Goal: Task Accomplishment & Management: Manage account settings

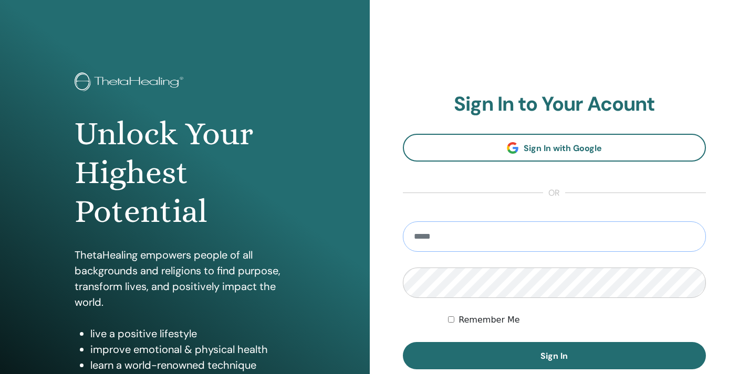
type input "**********"
click at [554, 356] on button "Sign In" at bounding box center [554, 355] width 303 height 27
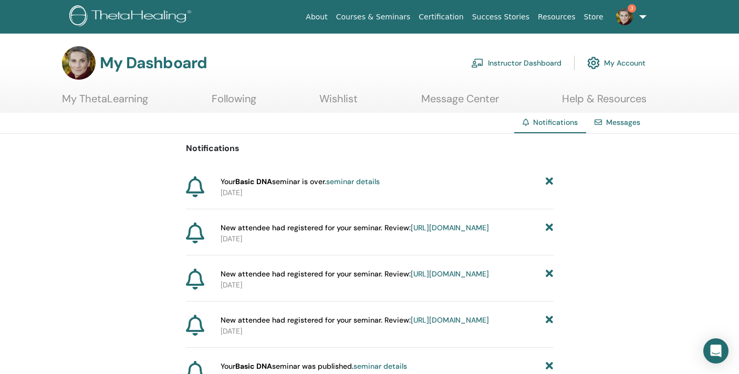
click at [202, 183] on icon at bounding box center [195, 186] width 18 height 21
click at [233, 183] on span "Your Basic DNA seminar is over. seminar details" at bounding box center [300, 181] width 159 height 11
click at [242, 194] on p "2025-10-12" at bounding box center [387, 192] width 333 height 11
click at [411, 233] on link "https://member.thetahealing.com/instructor/seminar/379455/attendees" at bounding box center [450, 227] width 78 height 9
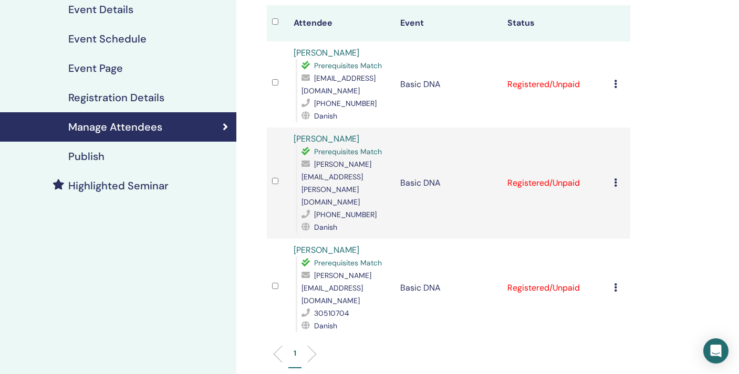
scroll to position [129, 0]
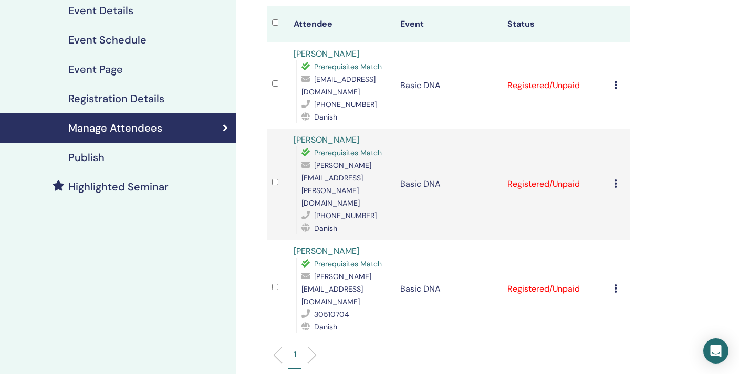
click at [617, 285] on icon at bounding box center [615, 289] width 3 height 8
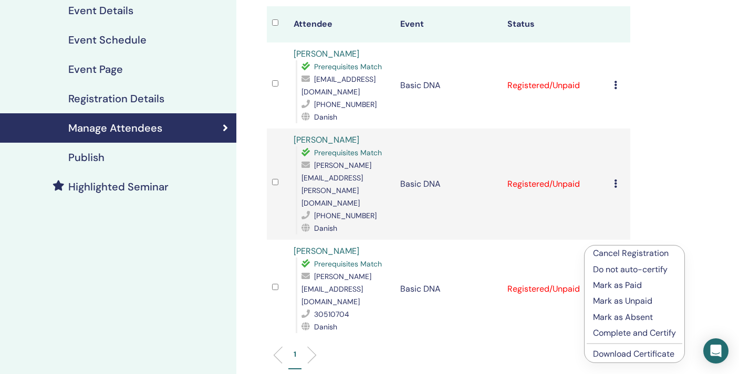
click at [607, 332] on p "Complete and Certify" at bounding box center [634, 333] width 83 height 13
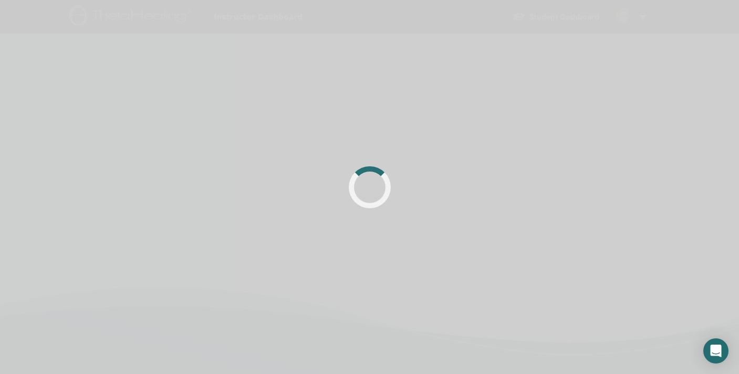
scroll to position [129, 0]
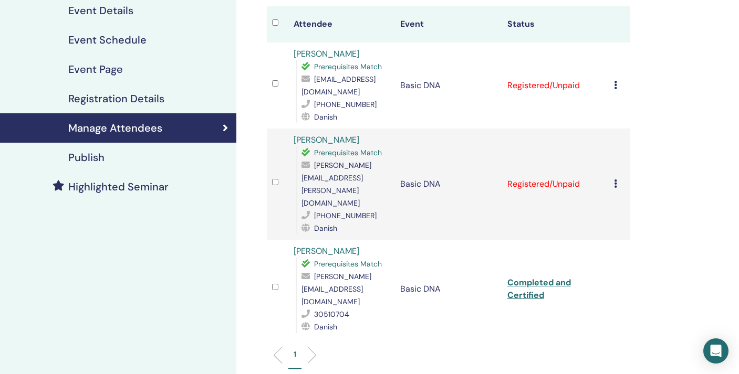
click at [616, 180] on icon at bounding box center [615, 184] width 3 height 8
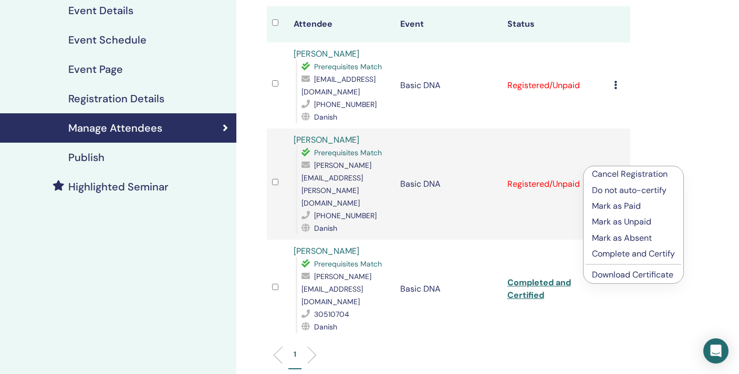
click at [608, 254] on p "Complete and Certify" at bounding box center [633, 254] width 83 height 13
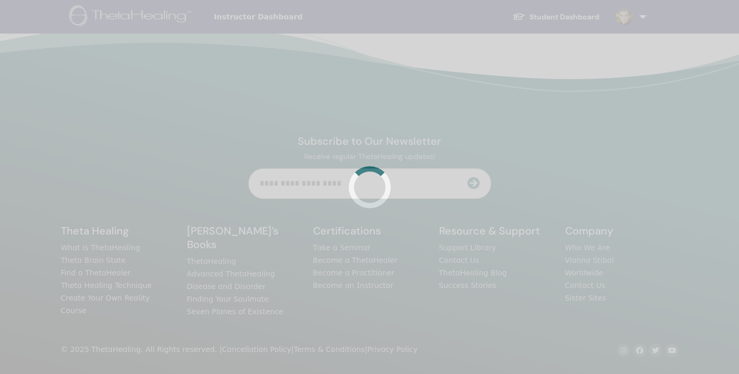
scroll to position [129, 0]
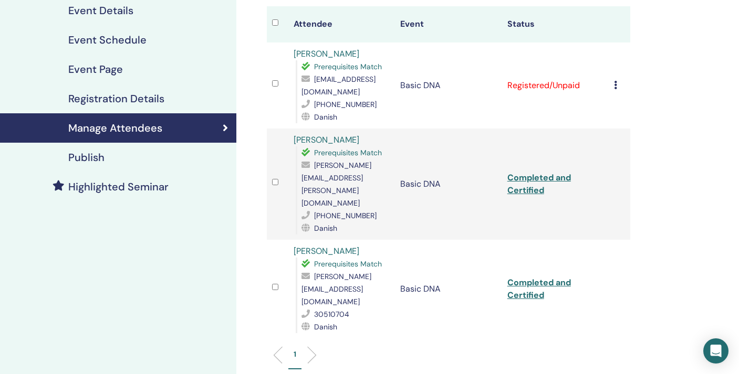
click at [611, 88] on td "Cancel Registration Do not auto-certify Mark as Paid Mark as Unpaid Mark as Abs…" at bounding box center [620, 86] width 22 height 86
click at [615, 83] on icon at bounding box center [615, 85] width 3 height 8
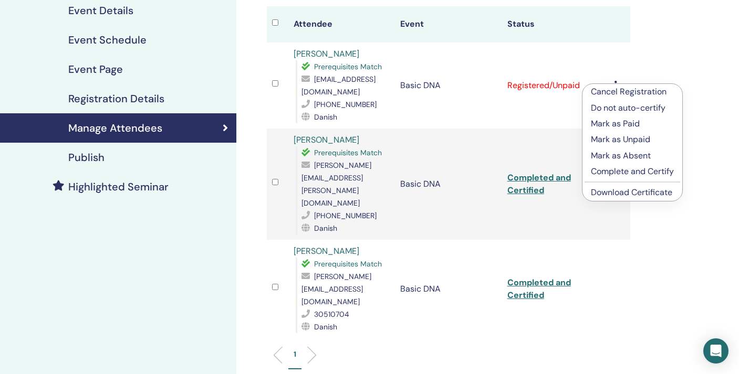
click at [601, 174] on p "Complete and Certify" at bounding box center [632, 171] width 83 height 13
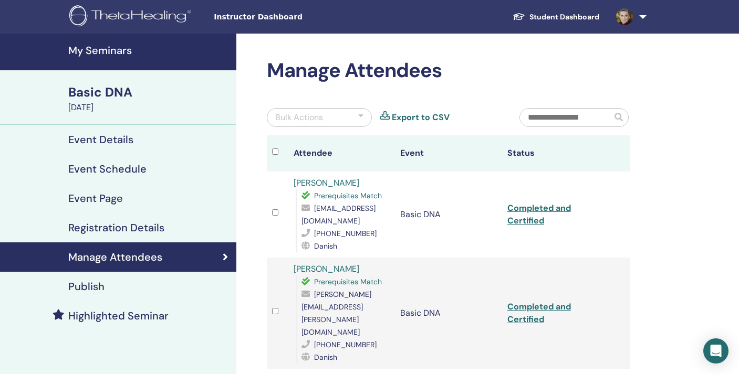
click at [108, 142] on h4 "Event Details" at bounding box center [100, 139] width 65 height 13
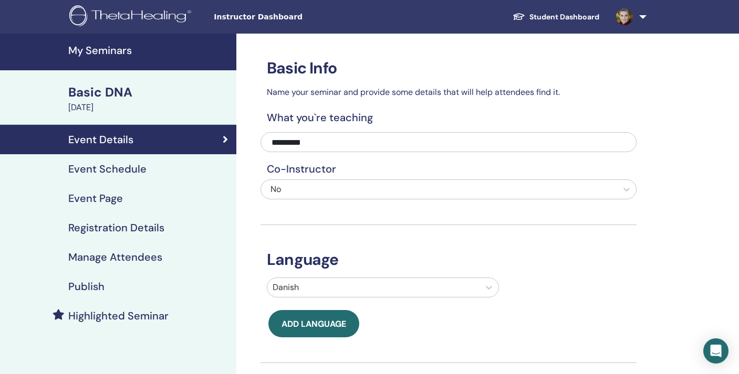
click at [106, 138] on h4 "Event Details" at bounding box center [100, 139] width 65 height 13
click at [107, 163] on h4 "Event Schedule" at bounding box center [107, 169] width 78 height 13
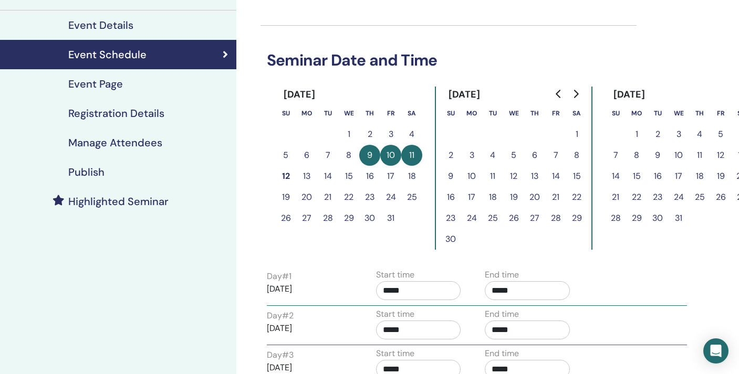
scroll to position [113, 0]
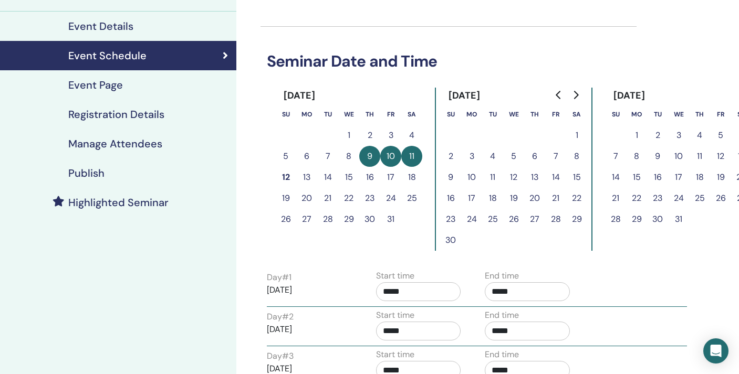
click at [108, 79] on h4 "Event Page" at bounding box center [95, 85] width 55 height 13
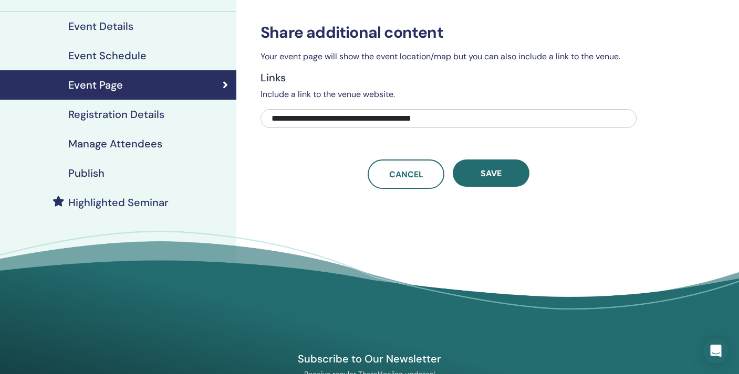
click at [112, 118] on h4 "Registration Details" at bounding box center [116, 114] width 96 height 13
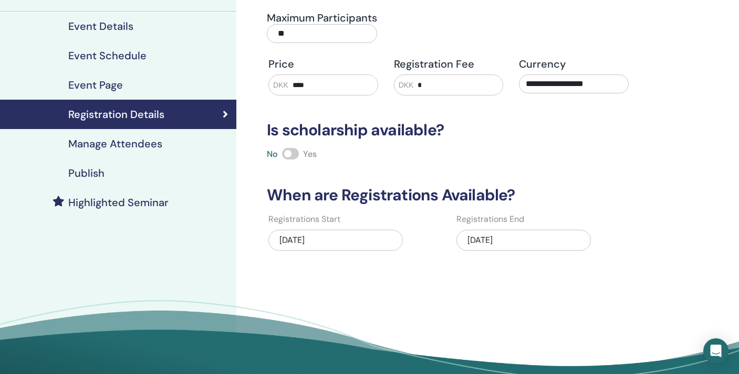
click at [516, 247] on div "10/11/2025" at bounding box center [523, 240] width 134 height 21
click at [498, 239] on div "10/11/2025" at bounding box center [523, 240] width 134 height 21
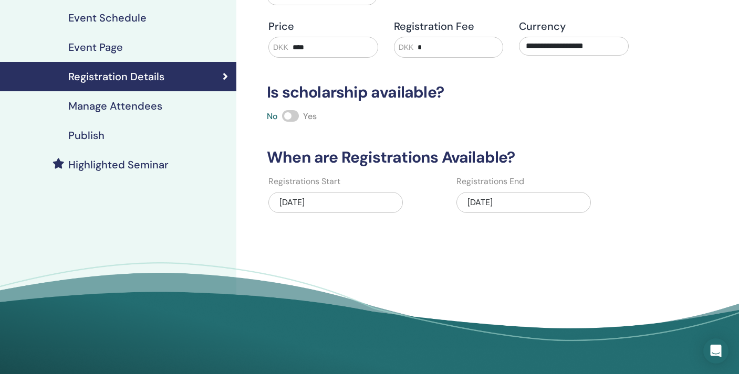
scroll to position [100, 0]
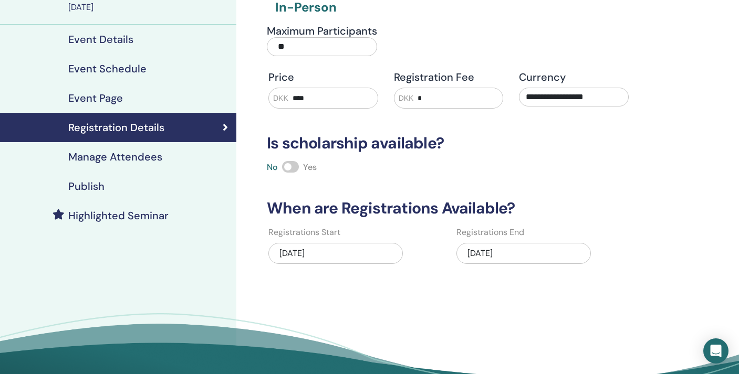
click at [485, 238] on label "Registrations End" at bounding box center [490, 232] width 68 height 13
click at [486, 250] on div "10/11/2025" at bounding box center [523, 253] width 134 height 21
click at [497, 248] on div "10/11/2025" at bounding box center [523, 253] width 134 height 21
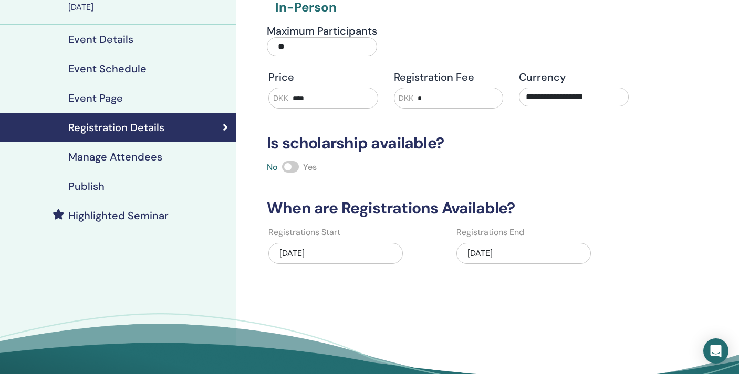
click at [471, 248] on div "10/11/2025" at bounding box center [523, 253] width 134 height 21
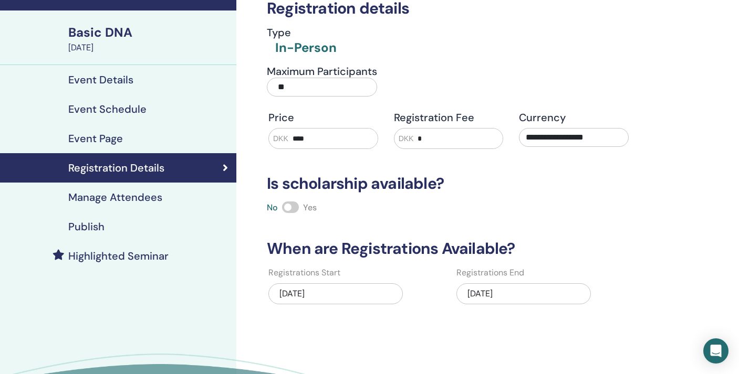
scroll to position [3, 0]
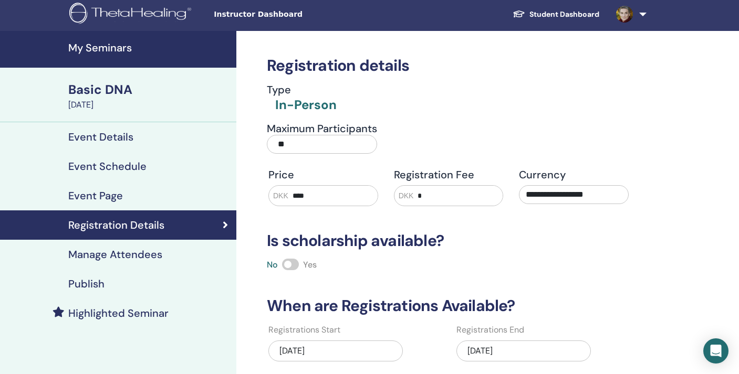
click at [141, 253] on h4 "Manage Attendees" at bounding box center [115, 254] width 94 height 13
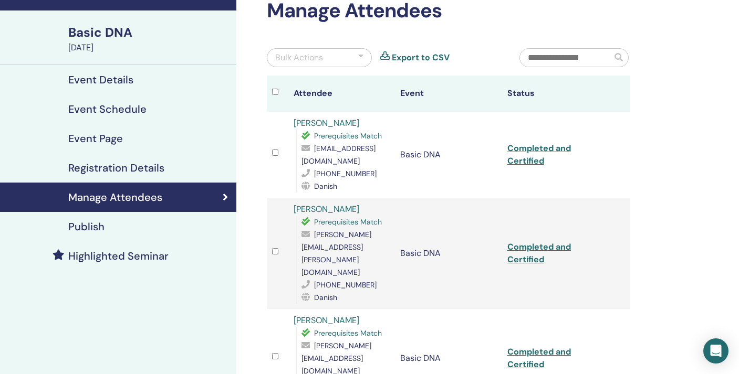
scroll to position [62, 0]
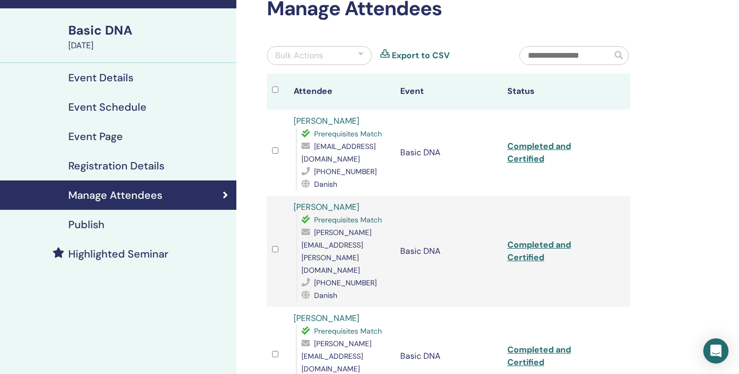
click at [107, 207] on link "Manage Attendees" at bounding box center [118, 195] width 236 height 29
click at [107, 228] on div "Publish" at bounding box center [117, 224] width 219 height 13
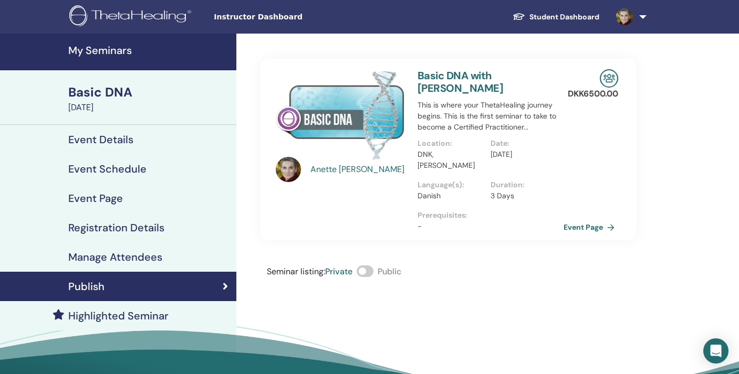
click at [120, 131] on link "Event Details" at bounding box center [118, 139] width 236 height 29
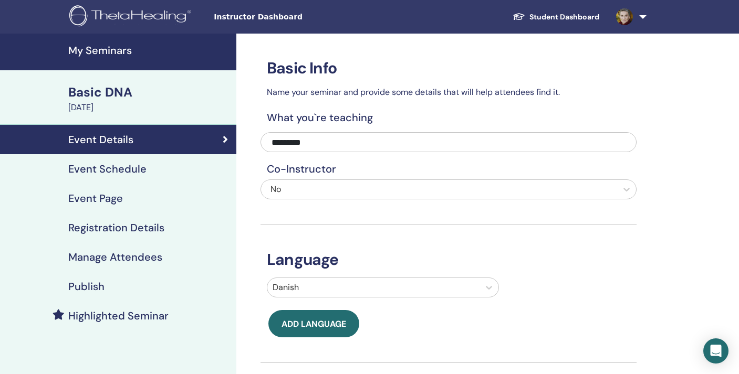
click at [125, 184] on link "Event Page" at bounding box center [118, 198] width 236 height 29
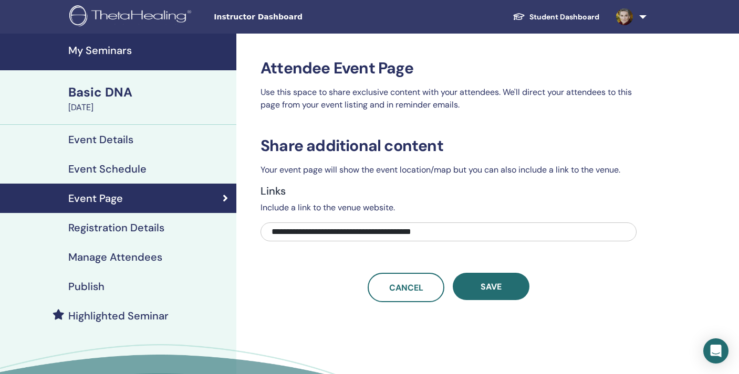
click at [129, 166] on h4 "Event Schedule" at bounding box center [107, 169] width 78 height 13
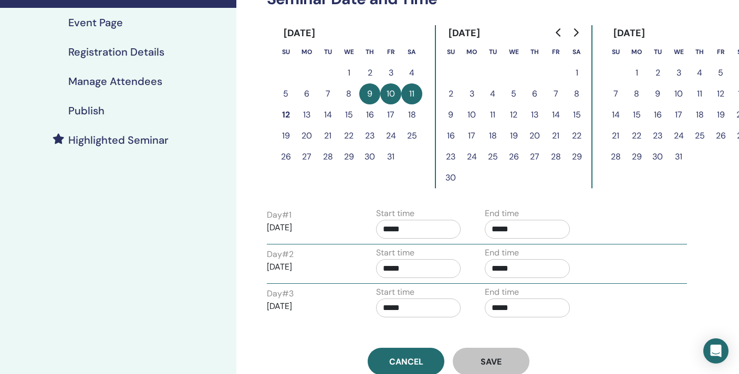
scroll to position [174, 0]
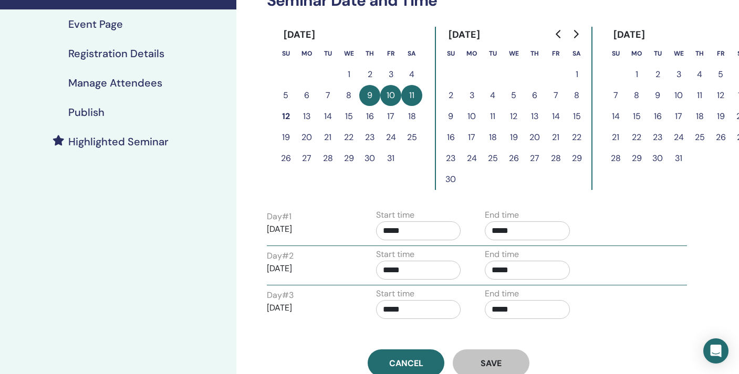
click at [305, 231] on p "[DATE]" at bounding box center [309, 229] width 85 height 13
click at [126, 113] on div "Publish" at bounding box center [117, 112] width 219 height 13
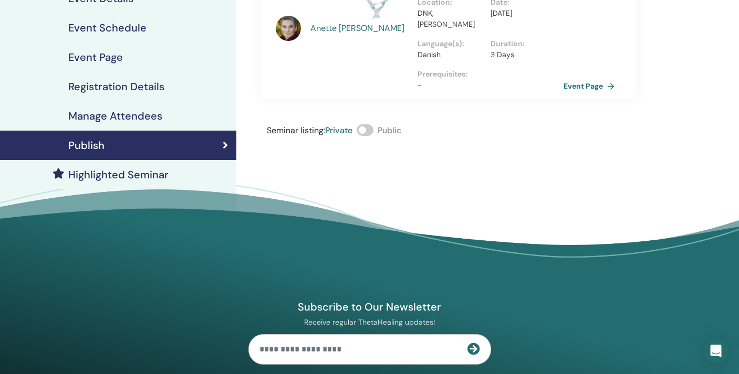
scroll to position [131, 0]
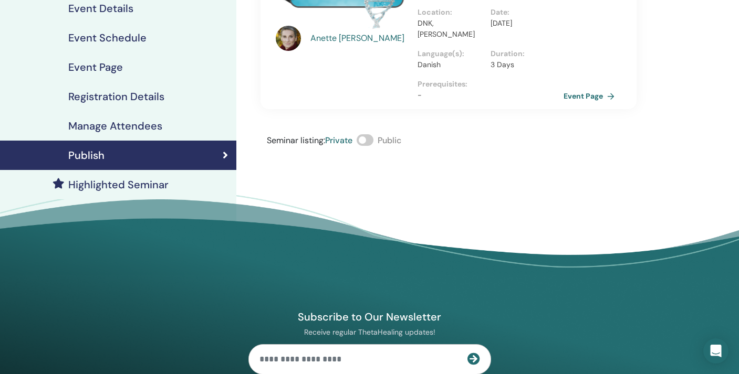
click at [97, 123] on h4 "Manage Attendees" at bounding box center [115, 126] width 94 height 13
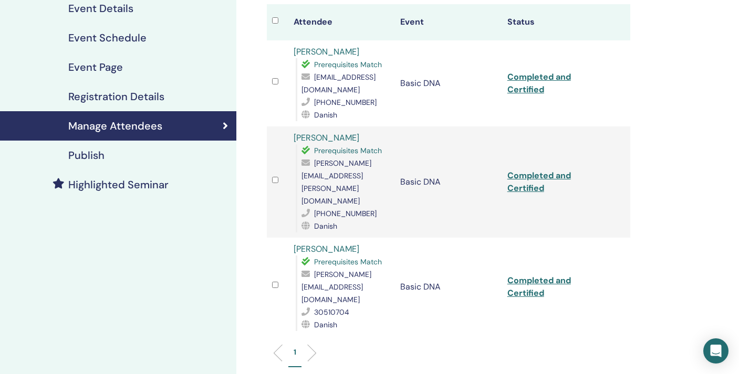
click at [96, 191] on h4 "Highlighted Seminar" at bounding box center [118, 185] width 100 height 13
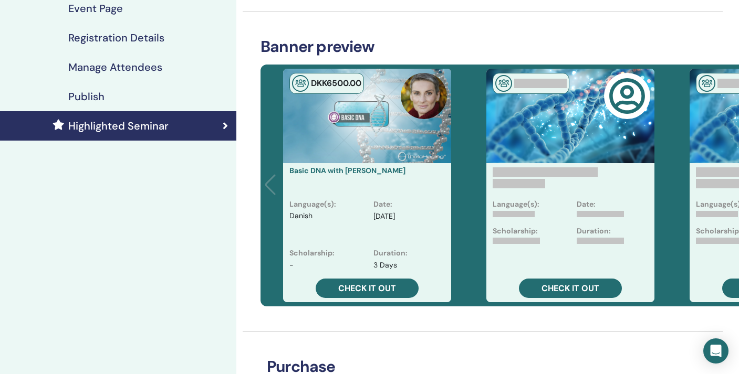
scroll to position [197, 0]
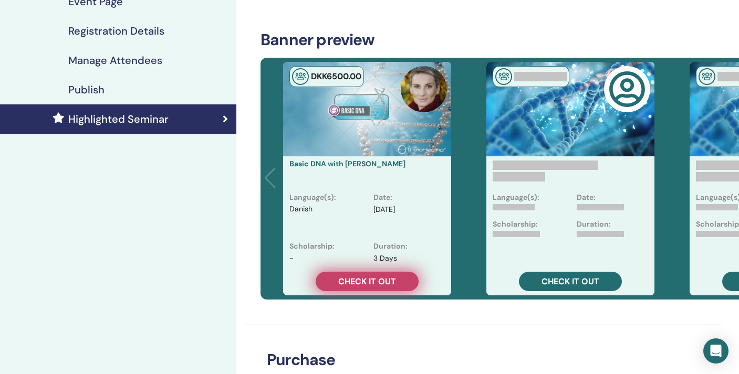
click at [346, 280] on span "Check it out" at bounding box center [367, 281] width 58 height 11
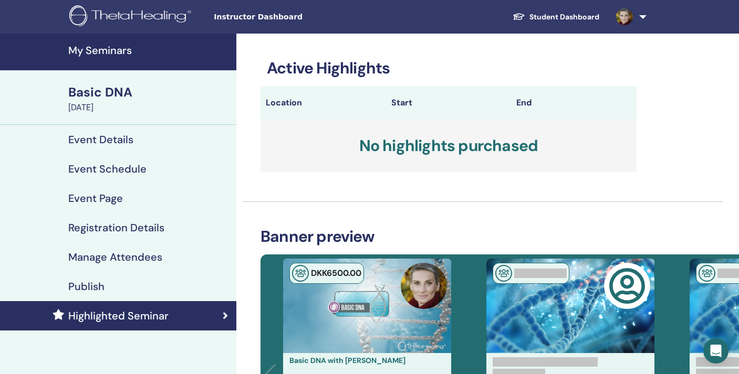
click at [119, 146] on h4 "Event Details" at bounding box center [100, 139] width 65 height 13
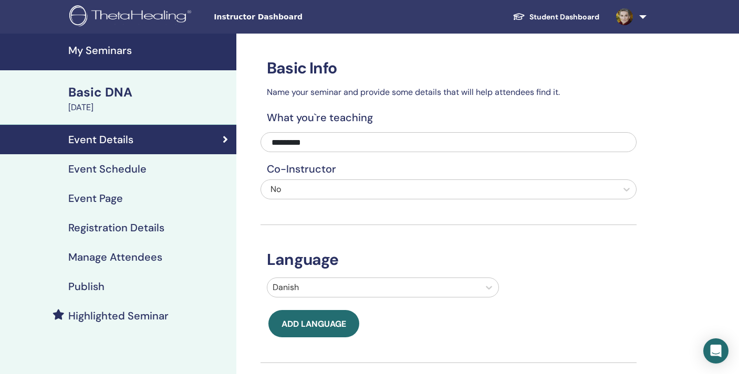
click at [154, 174] on div "Event Schedule" at bounding box center [117, 169] width 219 height 13
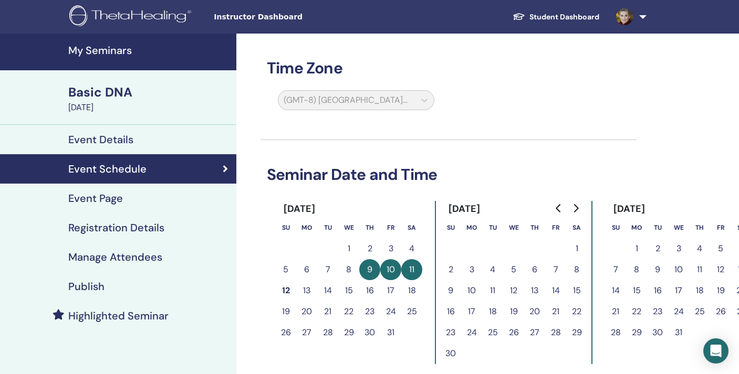
scroll to position [0, 2]
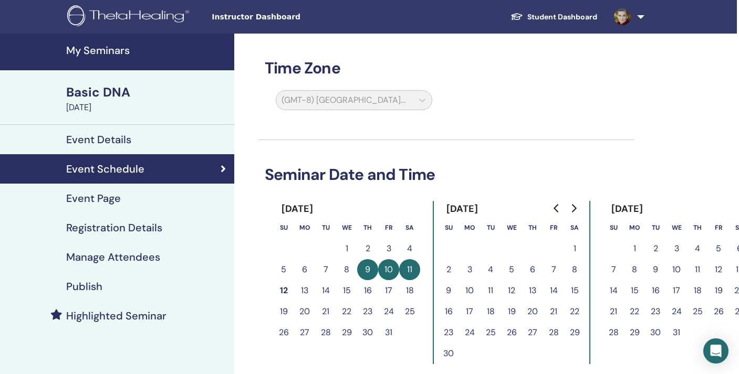
click at [278, 287] on button "12" at bounding box center [283, 290] width 21 height 21
click at [285, 288] on button "12" at bounding box center [283, 290] width 21 height 21
click at [160, 141] on div "Event Details" at bounding box center [115, 139] width 219 height 13
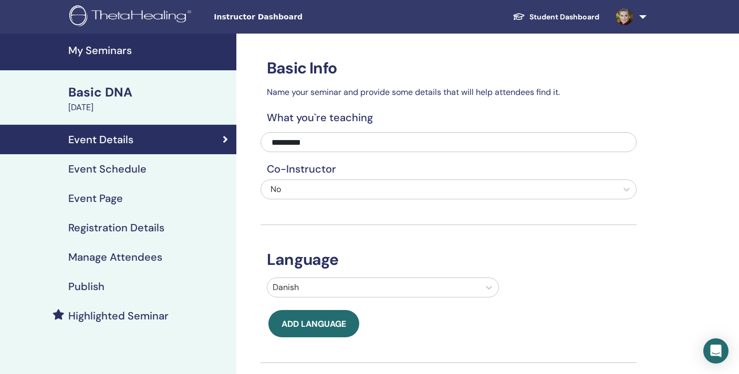
click at [140, 96] on div "Basic DNA" at bounding box center [149, 92] width 162 height 18
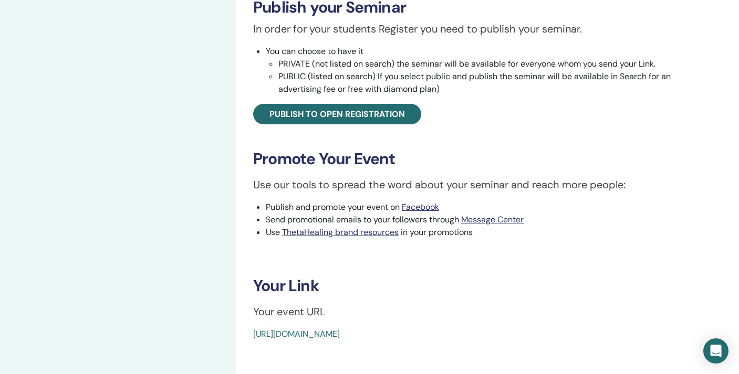
scroll to position [360, 0]
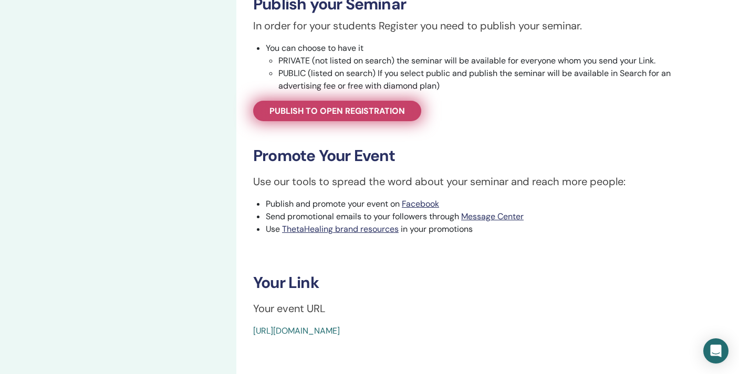
click at [304, 114] on span "Publish to open registration" at bounding box center [336, 111] width 135 height 11
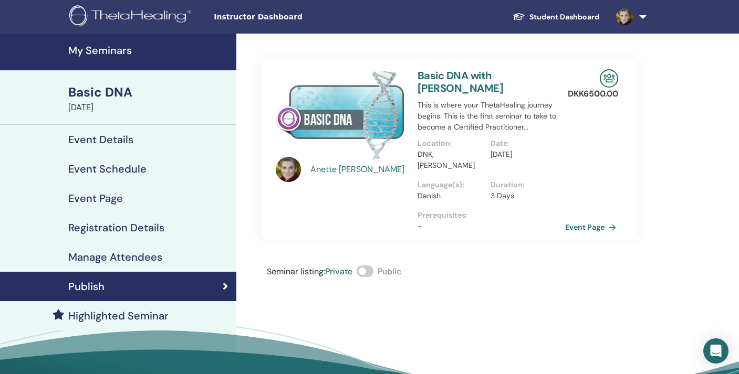
click at [595, 219] on link "Event Page" at bounding box center [592, 227] width 55 height 16
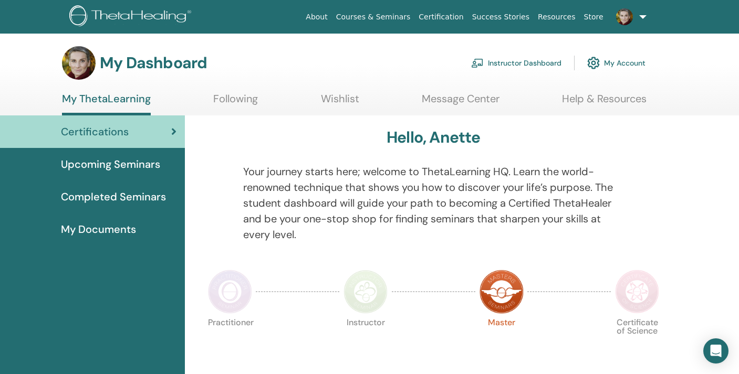
click at [107, 162] on span "Upcoming Seminars" at bounding box center [110, 164] width 99 height 16
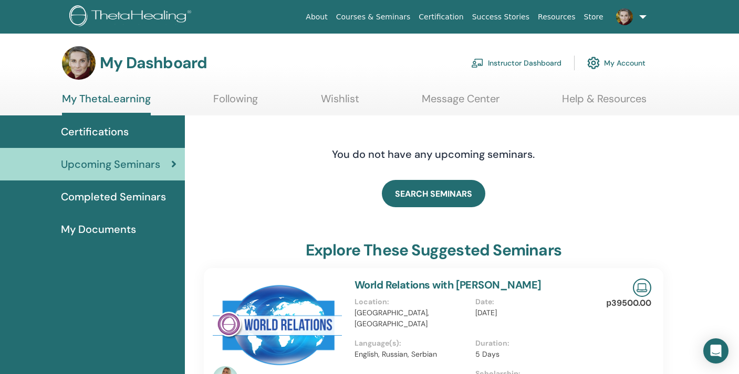
click at [529, 67] on link "Instructor Dashboard" at bounding box center [516, 62] width 90 height 23
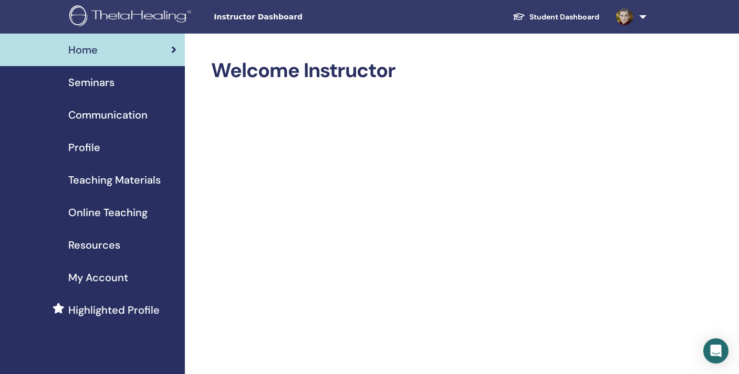
click at [86, 88] on span "Seminars" at bounding box center [91, 83] width 46 height 16
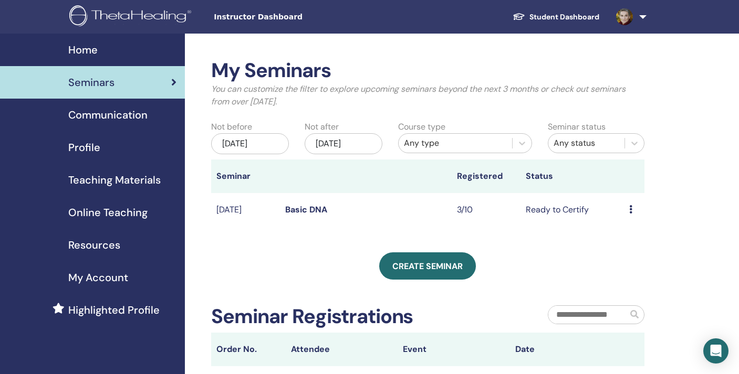
click at [624, 209] on td "Preview Edit Attendees Cancel" at bounding box center [634, 210] width 20 height 34
click at [630, 209] on icon at bounding box center [630, 209] width 3 height 8
click at [619, 234] on link "Edit" at bounding box center [616, 233] width 15 height 11
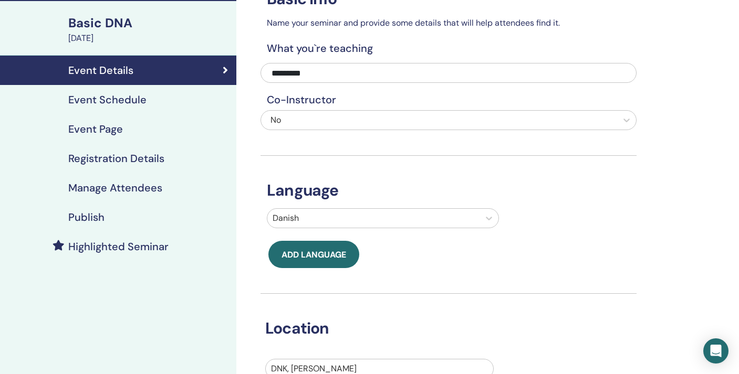
scroll to position [69, 0]
click at [141, 95] on h4 "Event Schedule" at bounding box center [107, 99] width 78 height 13
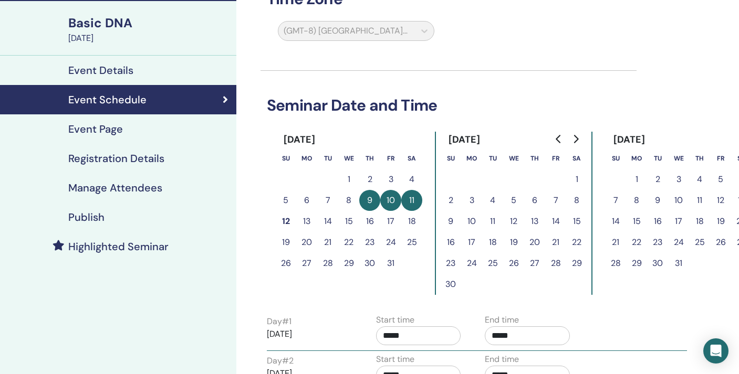
click at [283, 221] on button "12" at bounding box center [285, 221] width 21 height 21
click at [398, 204] on button "10" at bounding box center [390, 200] width 21 height 21
click at [351, 200] on button "8" at bounding box center [348, 200] width 21 height 21
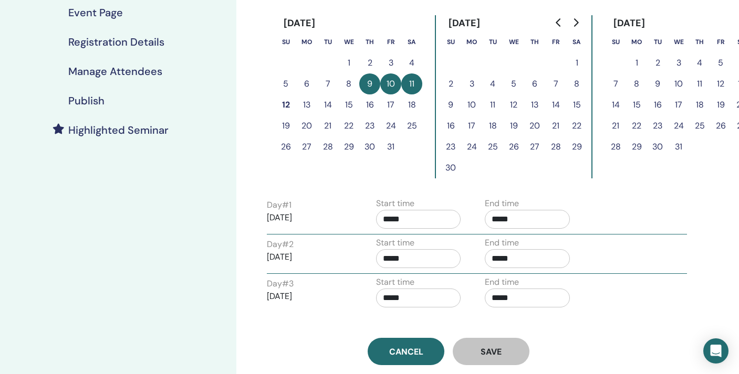
scroll to position [225, 0]
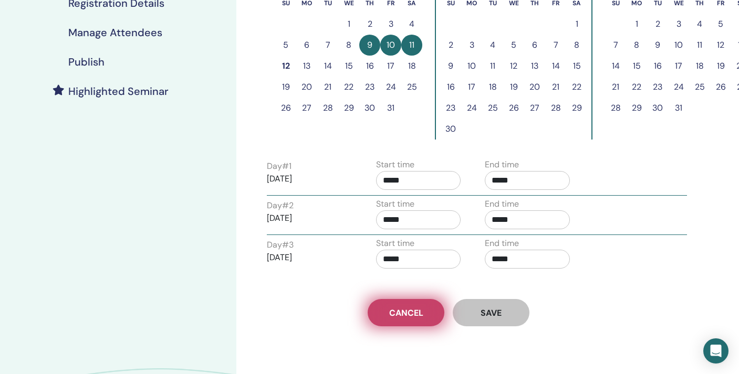
drag, startPoint x: 406, startPoint y: 317, endPoint x: 388, endPoint y: 317, distance: 18.4
click at [388, 317] on link "Cancel" at bounding box center [406, 312] width 77 height 27
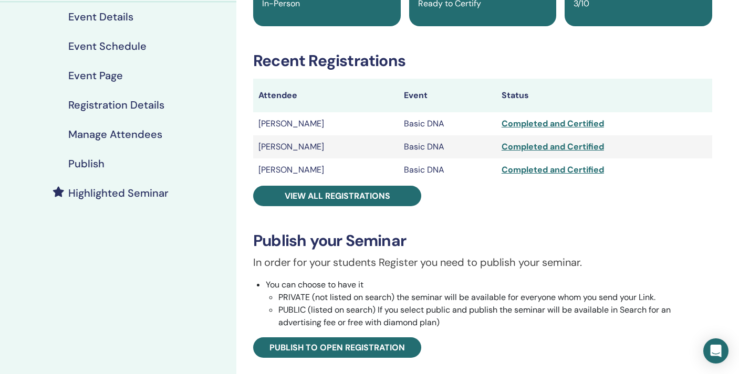
scroll to position [89, 0]
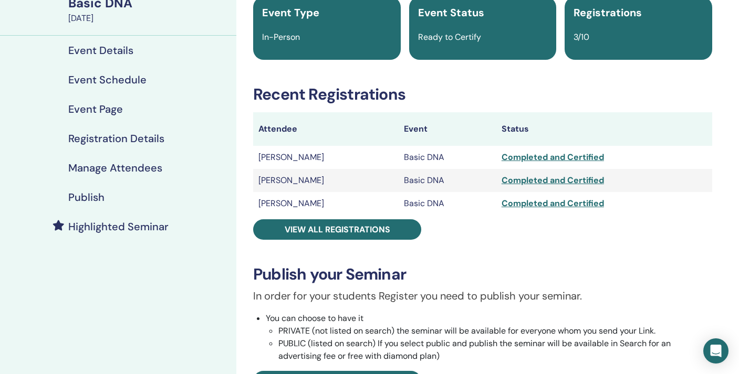
click at [121, 64] on link "Event Details" at bounding box center [118, 50] width 236 height 29
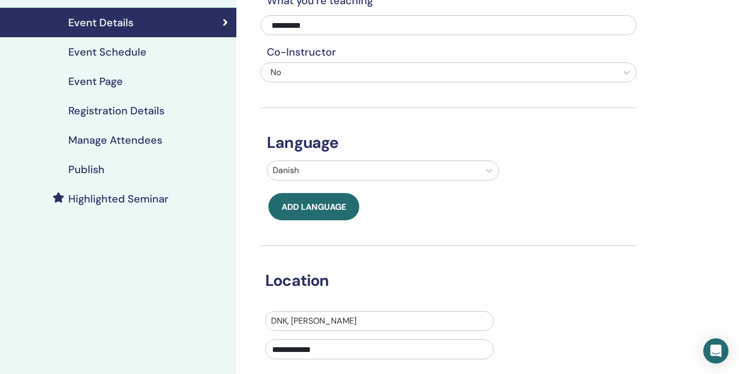
scroll to position [68, 0]
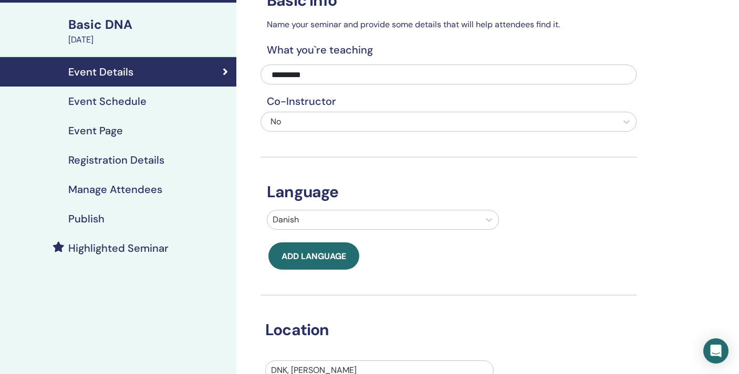
click at [113, 98] on h4 "Event Schedule" at bounding box center [107, 101] width 78 height 13
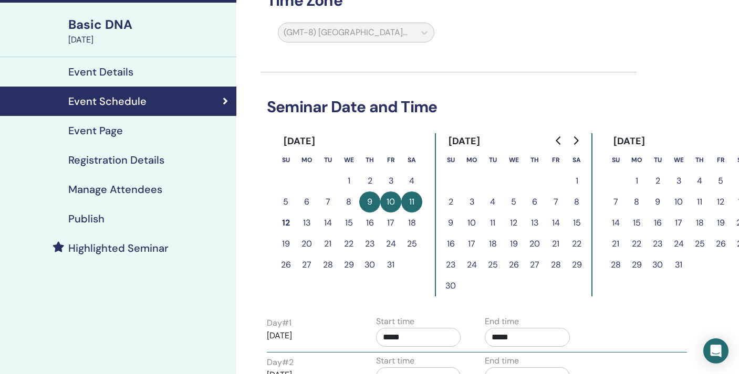
click at [289, 226] on button "12" at bounding box center [285, 223] width 21 height 21
click at [305, 331] on p "[DATE]" at bounding box center [309, 336] width 85 height 13
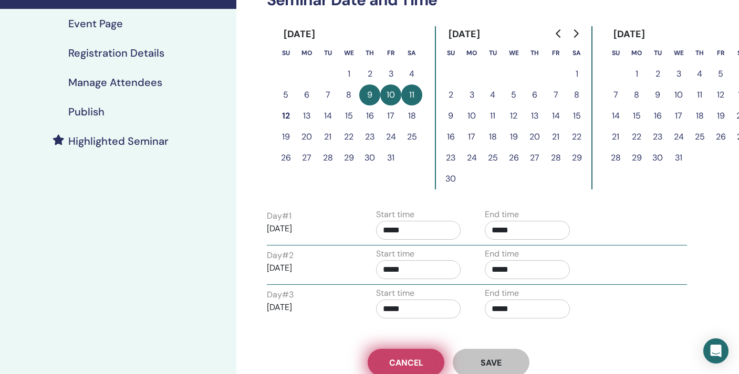
scroll to position [166, 0]
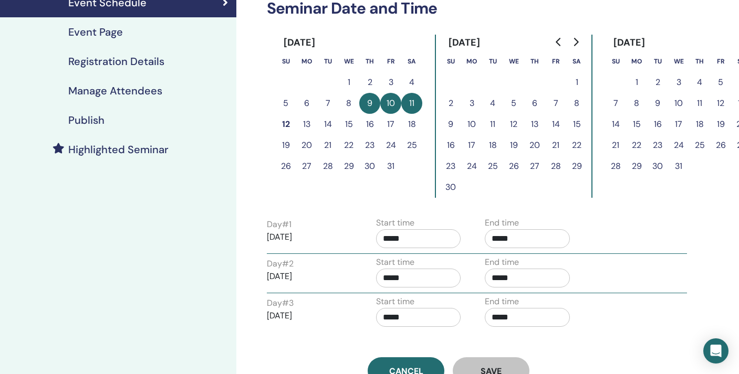
click at [282, 125] on button "12" at bounding box center [285, 124] width 21 height 21
click at [410, 99] on button "11" at bounding box center [411, 103] width 21 height 21
click at [306, 121] on button "13" at bounding box center [306, 124] width 21 height 21
click at [133, 45] on link "Event Page" at bounding box center [118, 31] width 236 height 29
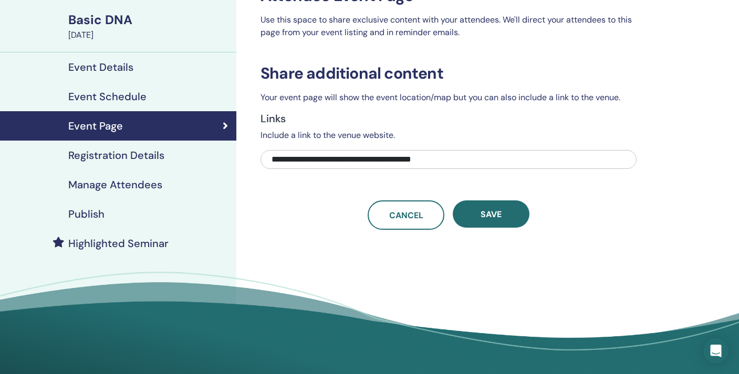
scroll to position [72, 0]
click at [119, 155] on h4 "Registration Details" at bounding box center [116, 155] width 96 height 13
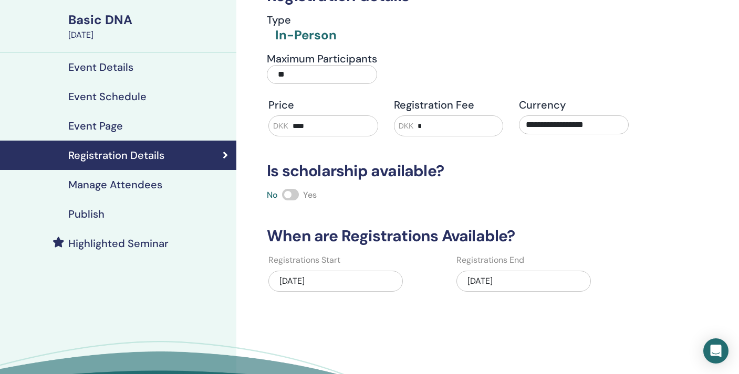
click at [512, 286] on div "[DATE]" at bounding box center [523, 281] width 134 height 21
click at [295, 194] on span at bounding box center [290, 195] width 17 height 12
click at [282, 195] on span at bounding box center [290, 195] width 17 height 12
click at [544, 290] on div "[DATE]" at bounding box center [523, 281] width 134 height 21
click at [508, 278] on div "[DATE]" at bounding box center [523, 281] width 134 height 21
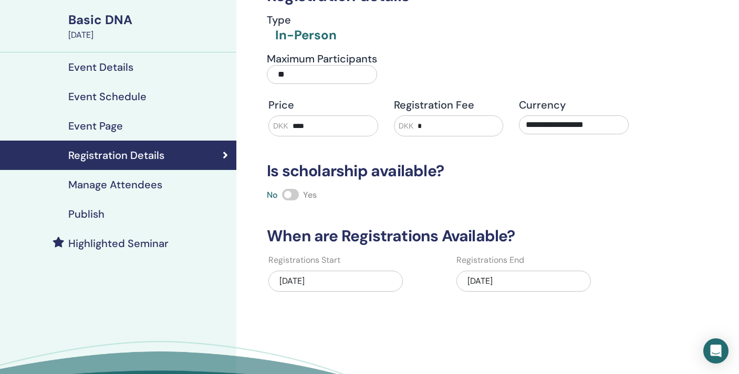
click at [508, 278] on div "[DATE]" at bounding box center [523, 281] width 134 height 21
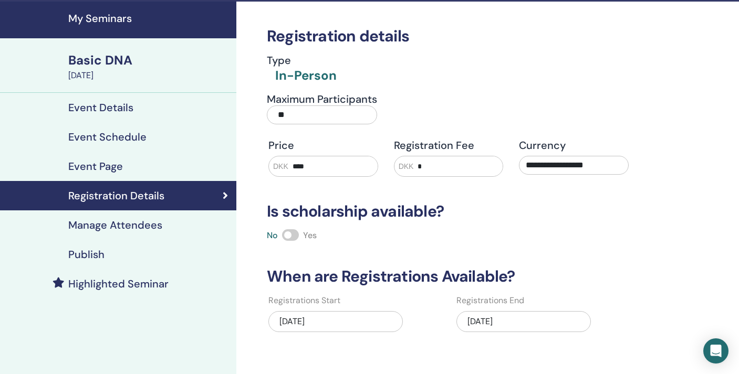
scroll to position [20, 0]
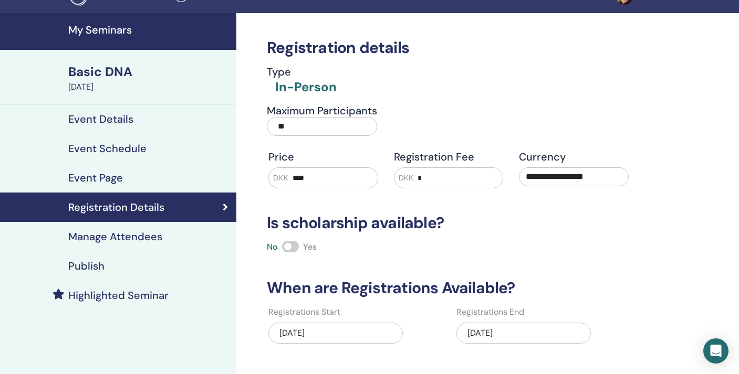
click at [106, 74] on div "Basic DNA" at bounding box center [149, 72] width 162 height 18
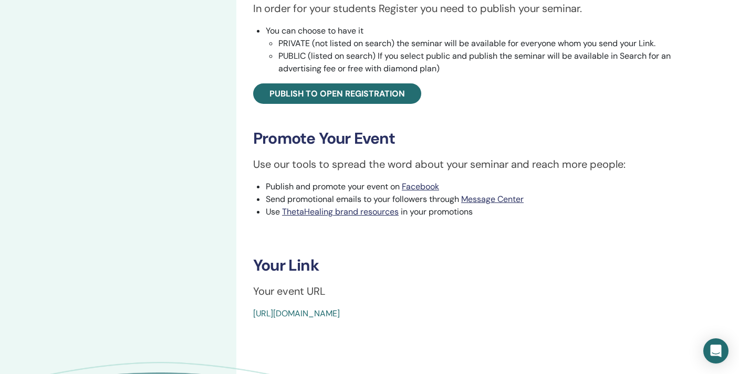
scroll to position [377, 0]
click at [307, 315] on link "[URL][DOMAIN_NAME]" at bounding box center [296, 313] width 87 height 11
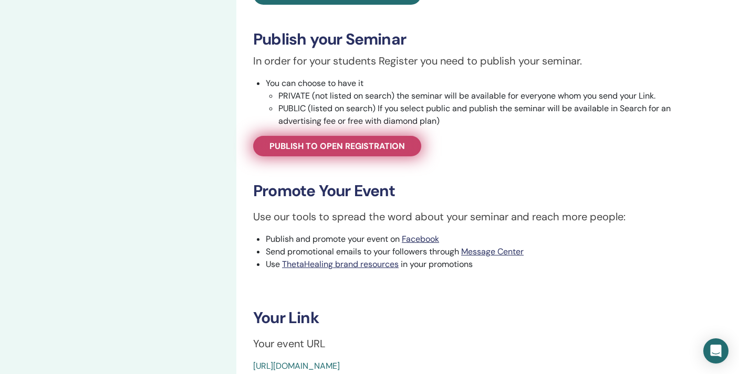
click at [302, 150] on span "Publish to open registration" at bounding box center [336, 146] width 135 height 11
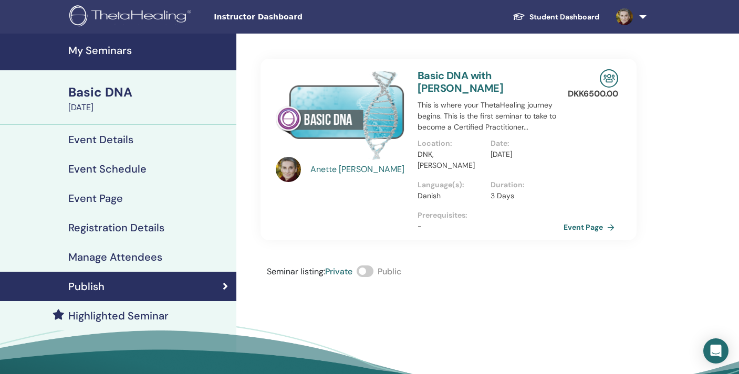
click at [127, 251] on h4 "Manage Attendees" at bounding box center [115, 257] width 94 height 13
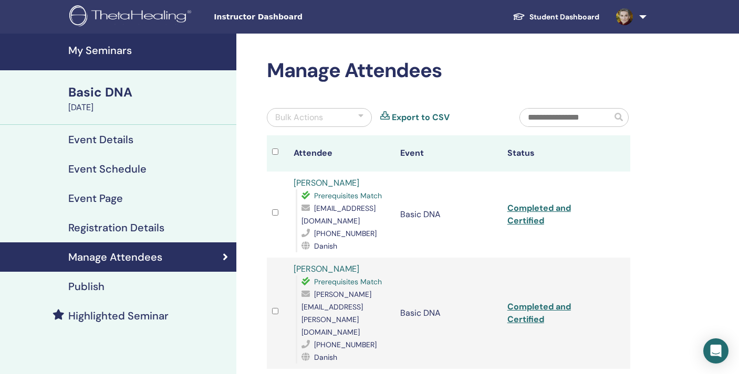
click at [108, 143] on h4 "Event Details" at bounding box center [100, 139] width 65 height 13
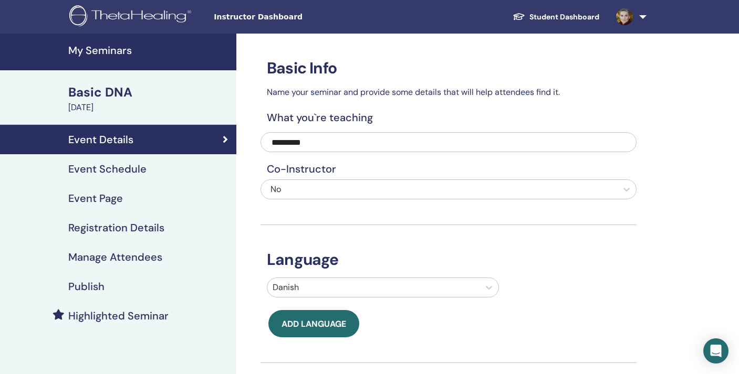
click at [103, 91] on div "Basic DNA" at bounding box center [149, 92] width 162 height 18
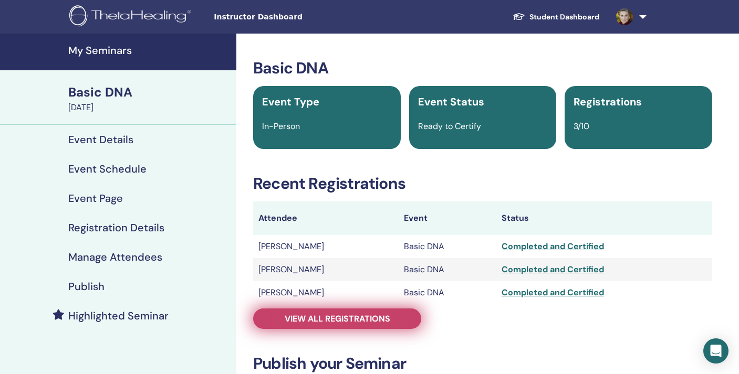
click at [341, 322] on span "View all registrations" at bounding box center [338, 318] width 106 height 11
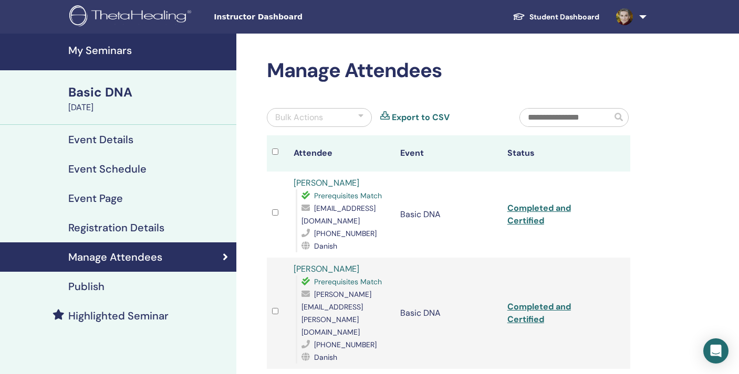
click at [122, 155] on link "Event Schedule" at bounding box center [118, 168] width 236 height 29
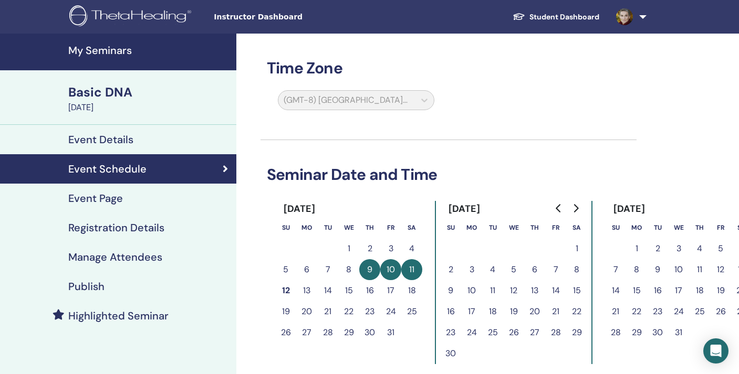
click at [120, 139] on h4 "Event Details" at bounding box center [100, 139] width 65 height 13
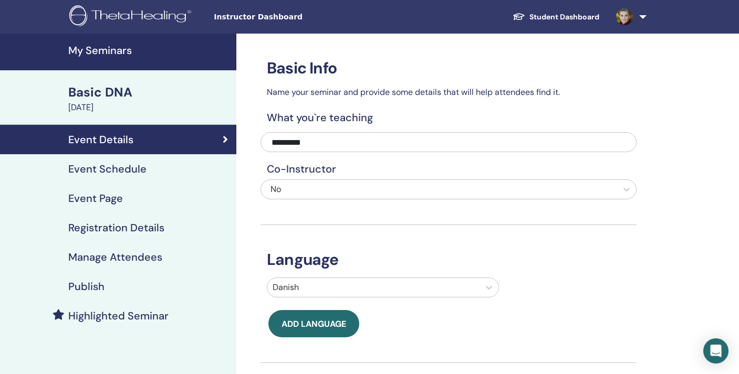
click at [163, 164] on div "Event Schedule" at bounding box center [117, 169] width 219 height 13
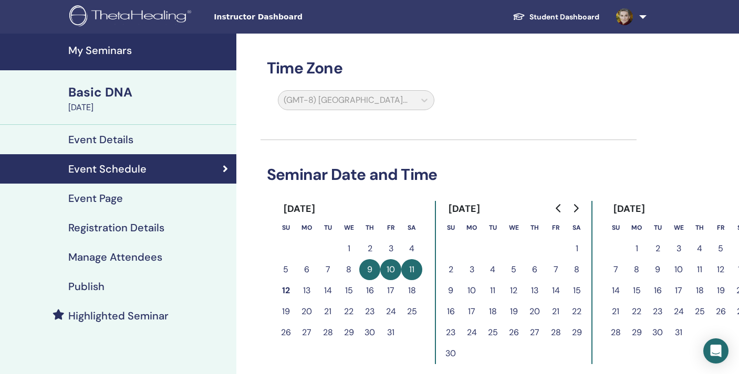
click at [315, 105] on div "(GMT-8) US/Alaska" at bounding box center [355, 102] width 169 height 24
click at [397, 112] on div "(GMT-8) US/Alaska" at bounding box center [355, 102] width 169 height 24
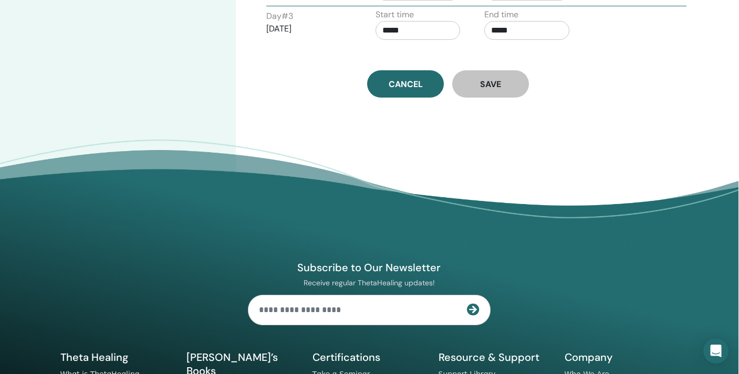
scroll to position [24, 1]
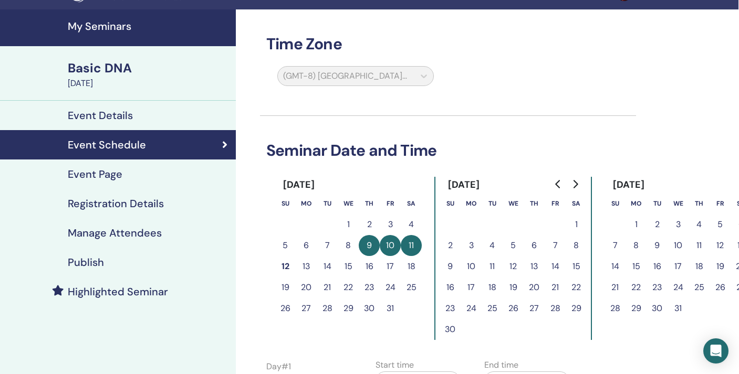
click at [93, 125] on link "Event Details" at bounding box center [117, 115] width 236 height 29
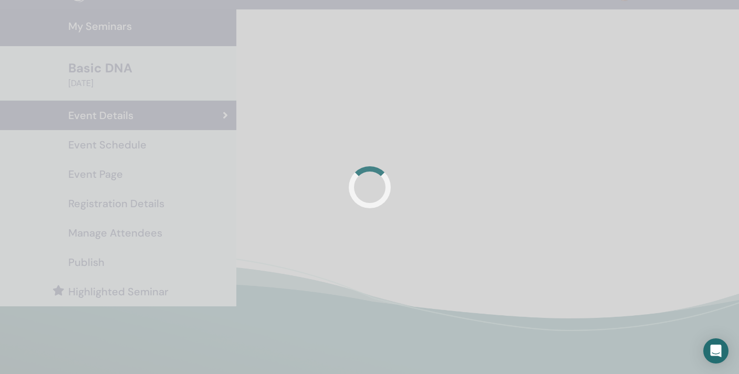
scroll to position [24, 0]
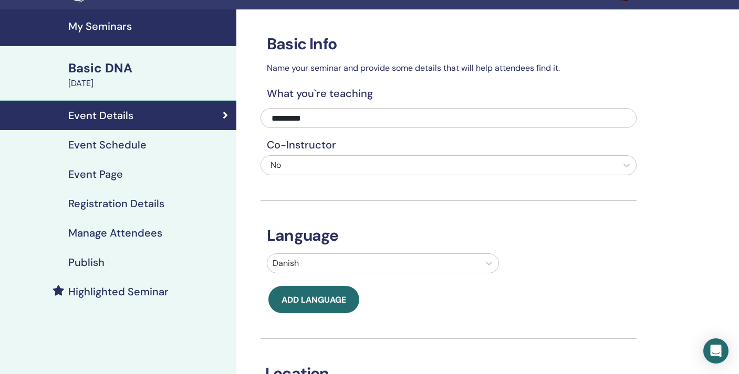
click at [97, 88] on div "October 09, 2025" at bounding box center [149, 83] width 162 height 13
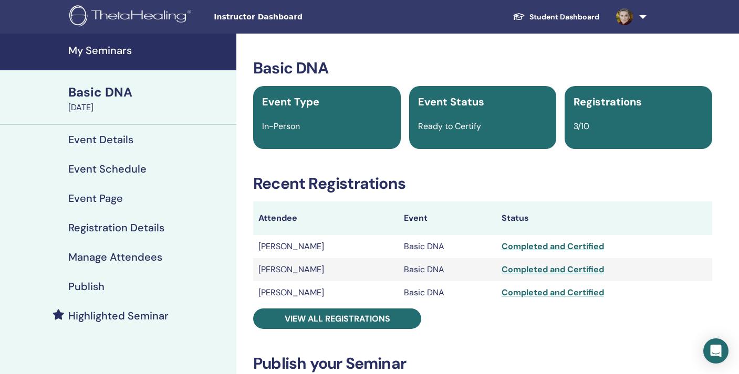
click at [642, 18] on link at bounding box center [628, 17] width 43 height 34
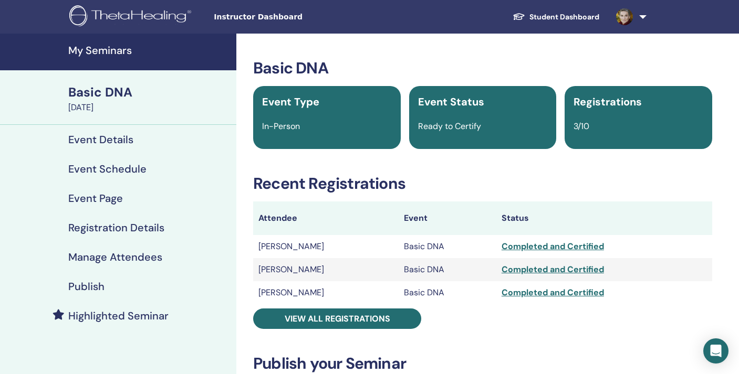
click at [96, 133] on h4 "Event Details" at bounding box center [100, 139] width 65 height 13
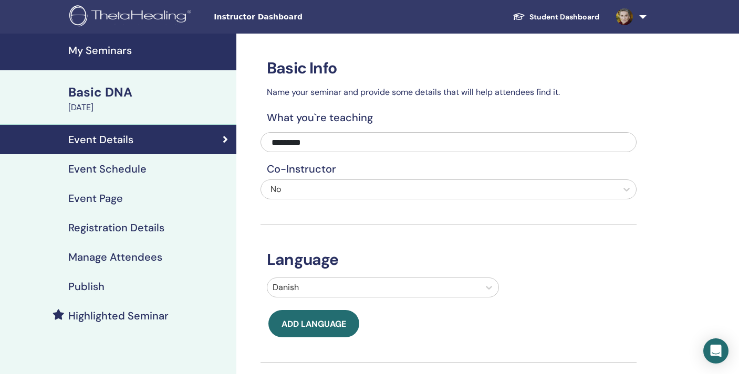
click at [102, 167] on h4 "Event Schedule" at bounding box center [107, 169] width 78 height 13
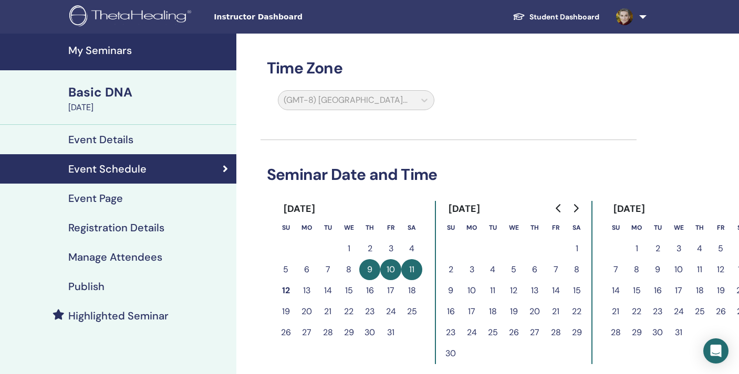
click at [104, 194] on h4 "Event Page" at bounding box center [95, 198] width 55 height 13
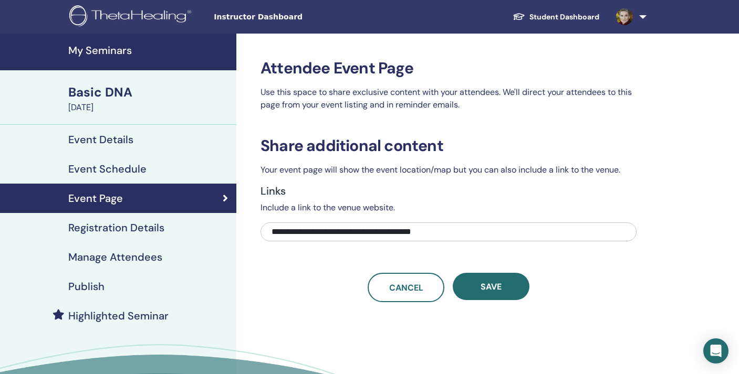
click at [104, 215] on link "Registration Details" at bounding box center [118, 227] width 236 height 29
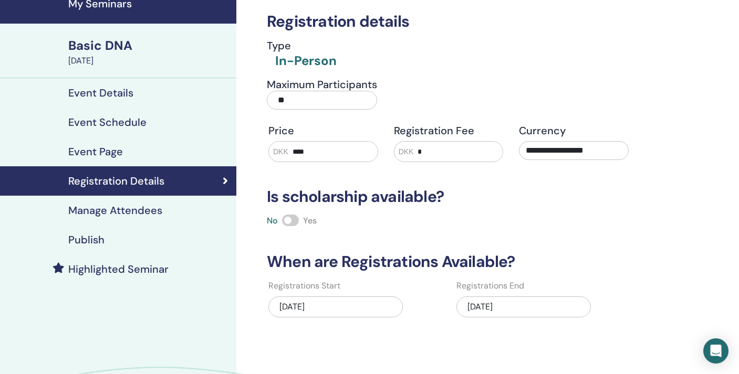
scroll to position [91, 0]
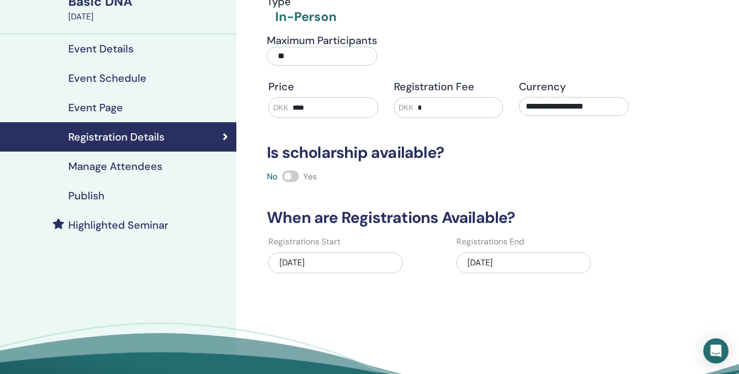
click at [105, 171] on h4 "Manage Attendees" at bounding box center [115, 166] width 94 height 13
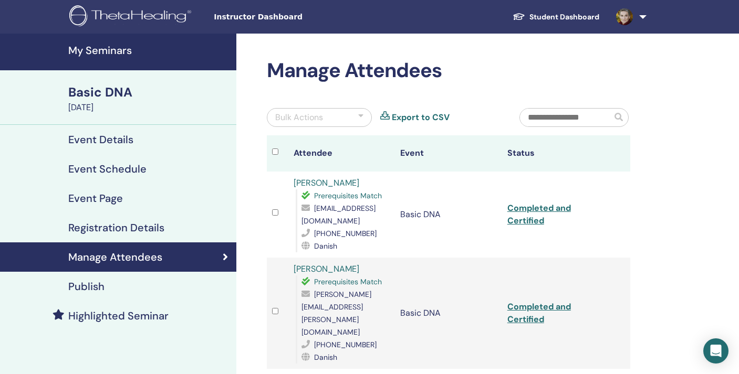
click at [101, 292] on h4 "Publish" at bounding box center [86, 286] width 36 height 13
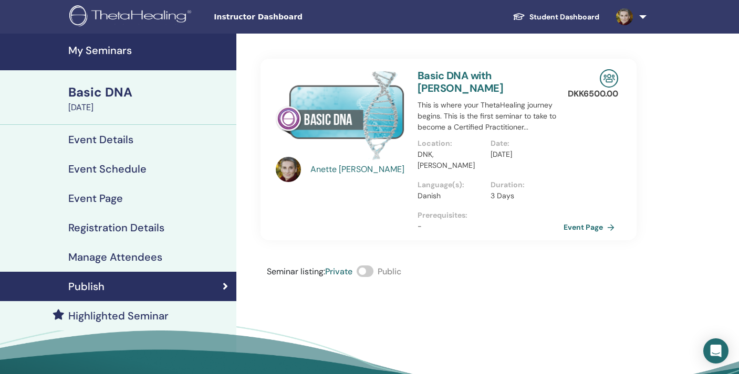
click at [130, 129] on link "Event Details" at bounding box center [118, 139] width 236 height 29
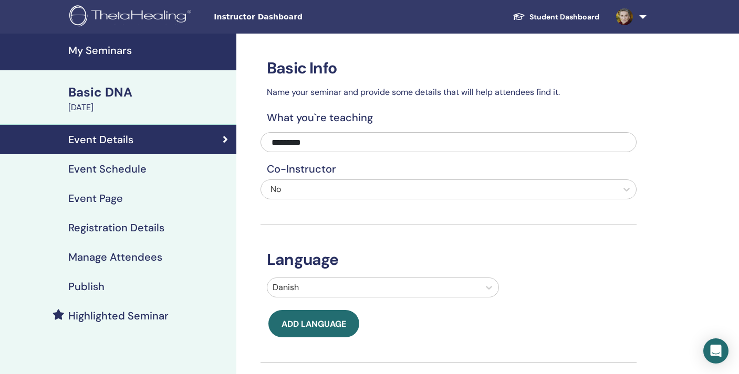
click at [643, 13] on link at bounding box center [628, 17] width 43 height 34
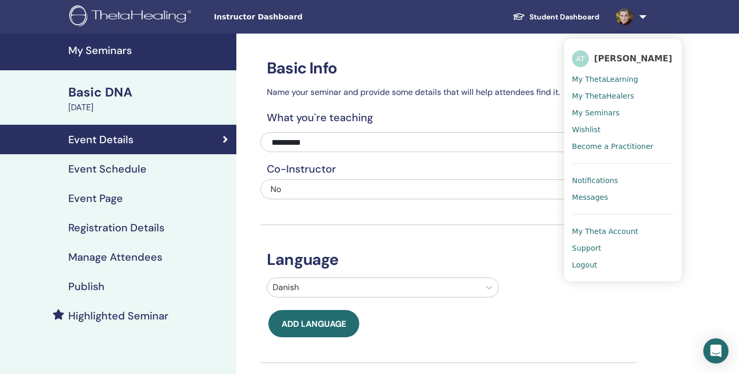
click at [587, 269] on span "Logout" at bounding box center [584, 264] width 25 height 9
